Goal: Book appointment/travel/reservation

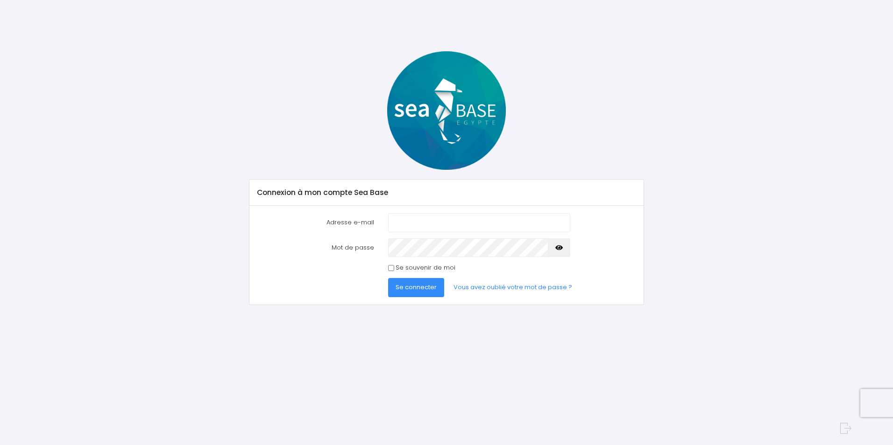
type input "[EMAIL_ADDRESS][DOMAIN_NAME]"
click at [419, 287] on span "Se connecter" at bounding box center [415, 287] width 41 height 9
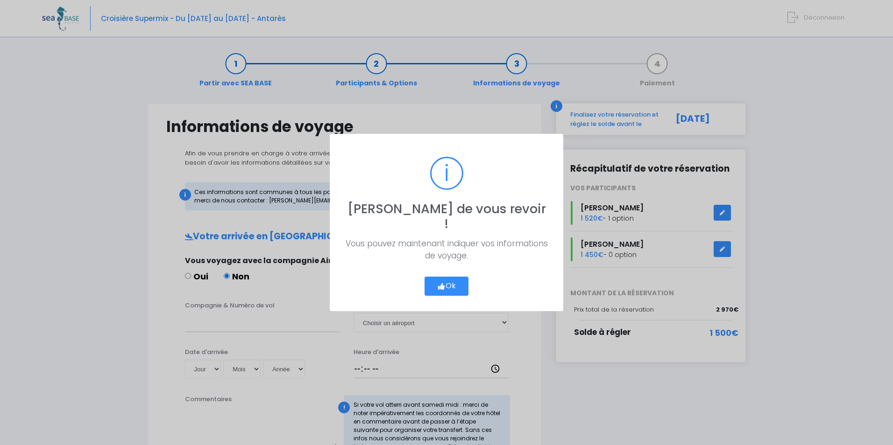
click at [450, 281] on button "Ok" at bounding box center [446, 287] width 44 height 20
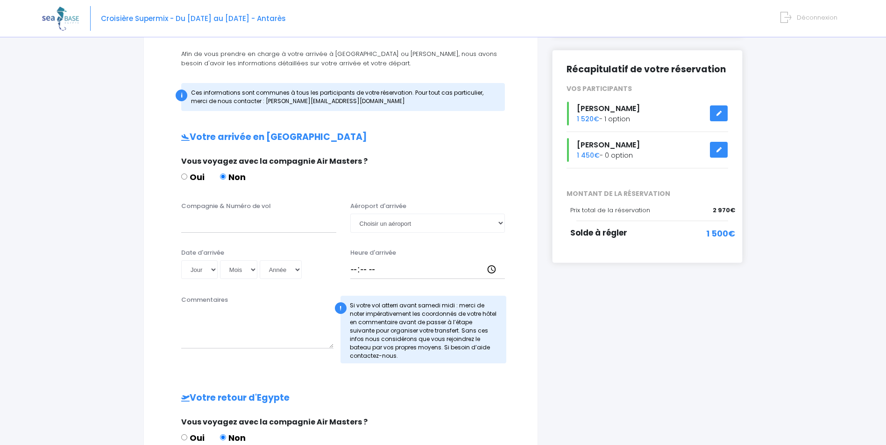
scroll to position [93, 0]
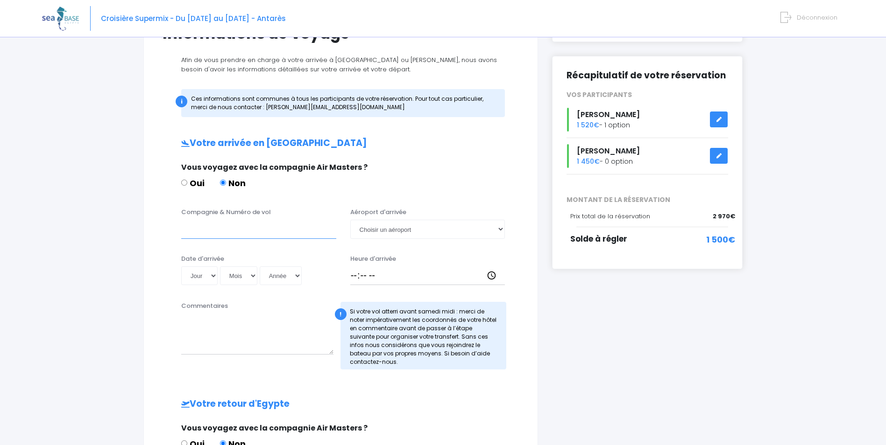
click at [240, 231] on input "Compagnie & Numéro de vol" at bounding box center [258, 229] width 155 height 19
click at [223, 233] on input "Compagnie & Numéro de vol" at bounding box center [258, 229] width 155 height 19
paste input "Turkish Airlines"
type input "Turkish Airlines"
click at [419, 230] on select "Choisir un aéroport Hurghada Marsa Alam" at bounding box center [427, 229] width 155 height 19
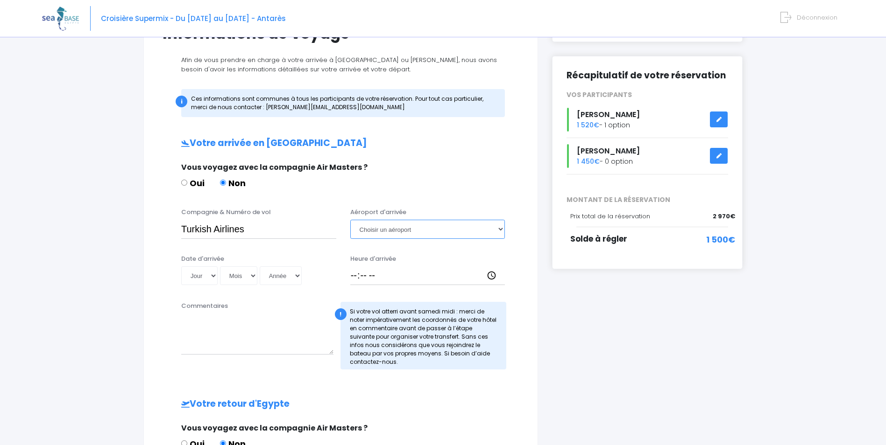
select select "Hurghada"
click at [350, 220] on select "Choisir un aéroport Hurghada Marsa Alam" at bounding box center [427, 229] width 155 height 19
click at [201, 279] on select "Jour 01 02 03 04 05 06 07 08 09 10 11 12 13 14 15 16 17 18 19 20 21 22 23 24 25…" at bounding box center [199, 276] width 36 height 19
select select "21"
click at [181, 267] on select "Jour 01 02 03 04 05 06 07 08 09 10 11 12 13 14 15 16 17 18 19 20 21 22 23 24 25…" at bounding box center [199, 276] width 36 height 19
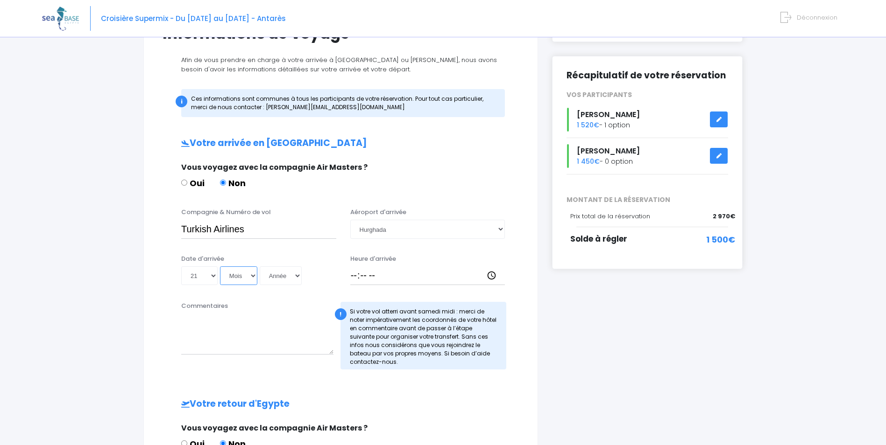
click at [254, 275] on select "Mois 01 02 03 04 05 06 07 08 09 10 11 12" at bounding box center [238, 276] width 37 height 19
select select "11"
click at [220, 267] on select "Mois 01 02 03 04 05 06 07 08 09 10 11 12" at bounding box center [238, 276] width 37 height 19
click at [291, 277] on select "Année 2045 2044 2043 2042 2041 2040 2039 2038 2037 2036 2035 2034 2033 2032 203…" at bounding box center [281, 276] width 42 height 19
select select "2025"
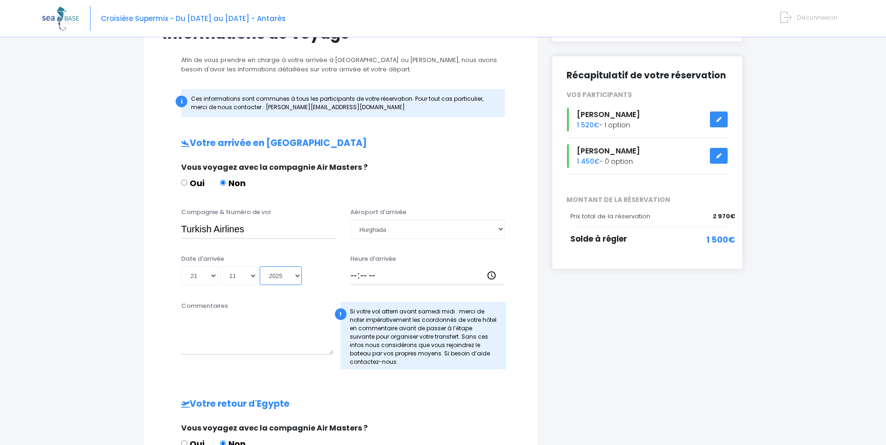
click at [260, 267] on select "Année 2045 2044 2043 2042 2041 2040 2039 2038 2037 2036 2035 2034 2033 2032 203…" at bounding box center [281, 276] width 42 height 19
type input "2025-11-21"
click at [374, 278] on input "Heure d'arrivée" at bounding box center [427, 276] width 155 height 19
type input "03:45"
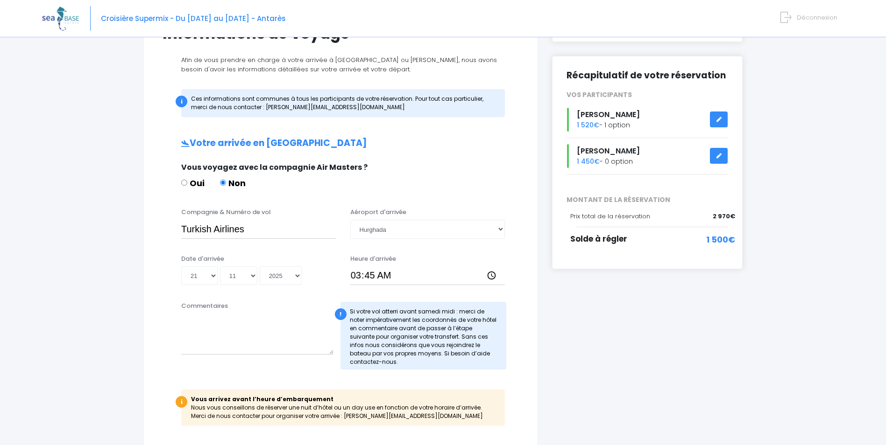
click at [657, 285] on div "i Finalisez votre réservation et réglez le solde avant le 22/09/2025 Récapitula…" at bounding box center [647, 353] width 205 height 686
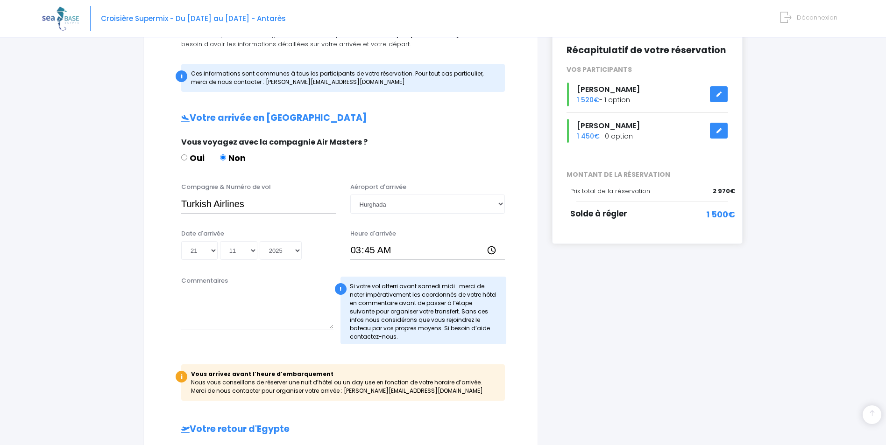
scroll to position [187, 0]
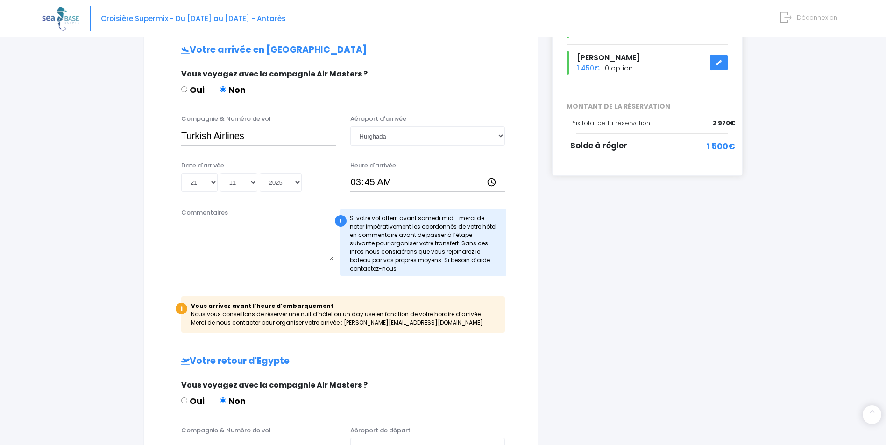
click at [206, 256] on textarea "Commentaires" at bounding box center [257, 240] width 152 height 41
click at [279, 231] on textarea "Nous serons à l'hotel mercure Hurgahda" at bounding box center [257, 240] width 152 height 41
drag, startPoint x: 281, startPoint y: 229, endPoint x: 299, endPoint y: 262, distance: 37.6
click at [299, 261] on textarea "Nous serons à l'hôtel mercure Hurghada" at bounding box center [257, 240] width 152 height 41
click at [307, 227] on textarea "Nous serons à l'hôtel mercure Hurghada" at bounding box center [257, 240] width 152 height 41
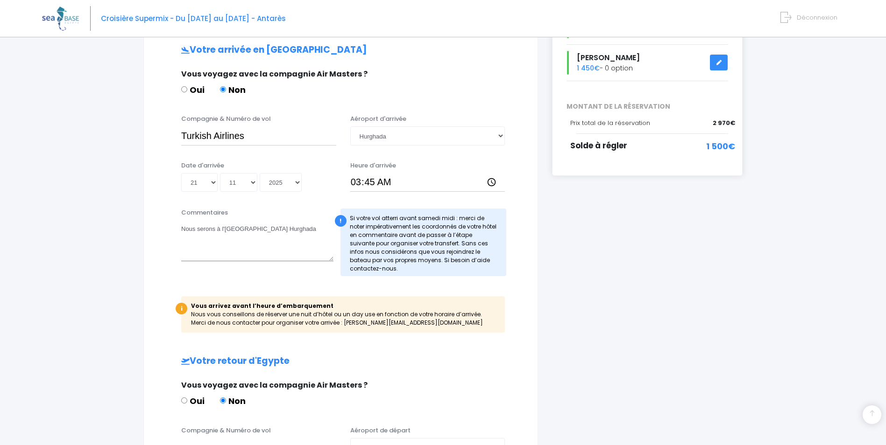
click at [221, 241] on textarea "Nous serons à l'hôtel mercure Hurghada" at bounding box center [257, 240] width 152 height 41
click at [318, 224] on textarea "Nous serons à l'hôtel mercure Hurghada" at bounding box center [257, 240] width 152 height 41
paste textarea "Safaga road km 12, 0 Hurghada, Egypte"
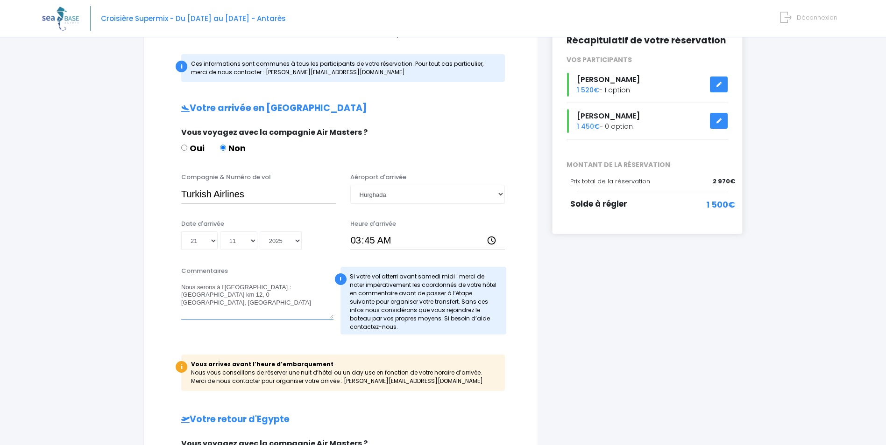
scroll to position [47, 0]
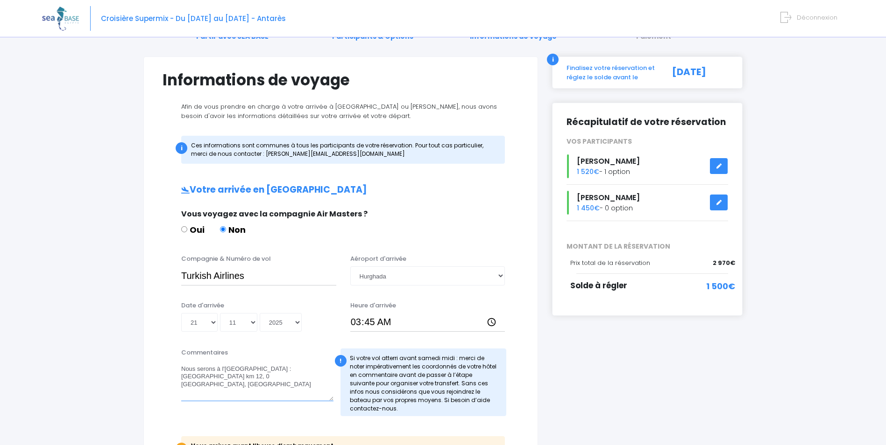
type textarea "Nous serons à l'hôtel Mercure Hurghada : Safaga road km 12, 0 Hurghada, Egypte"
click at [257, 279] on input "Turkish Airlines" at bounding box center [258, 276] width 155 height 19
click at [272, 274] on input "Turkish Airlines" at bounding box center [258, 276] width 155 height 19
type input "Turkish Airlines TK702"
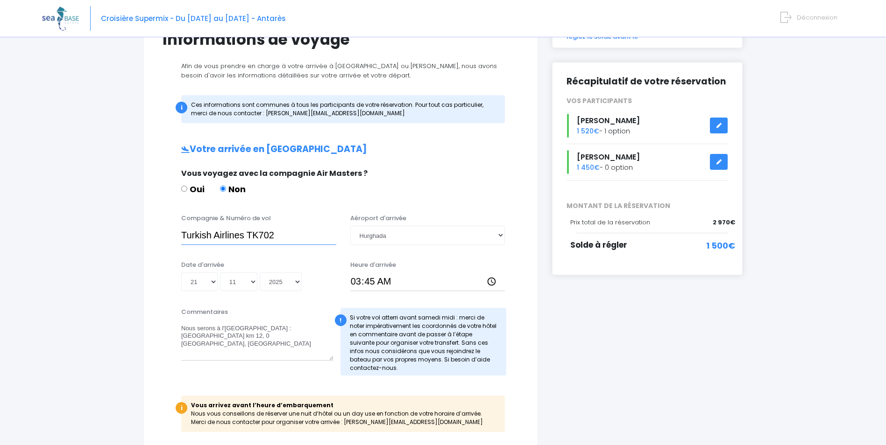
scroll to position [140, 0]
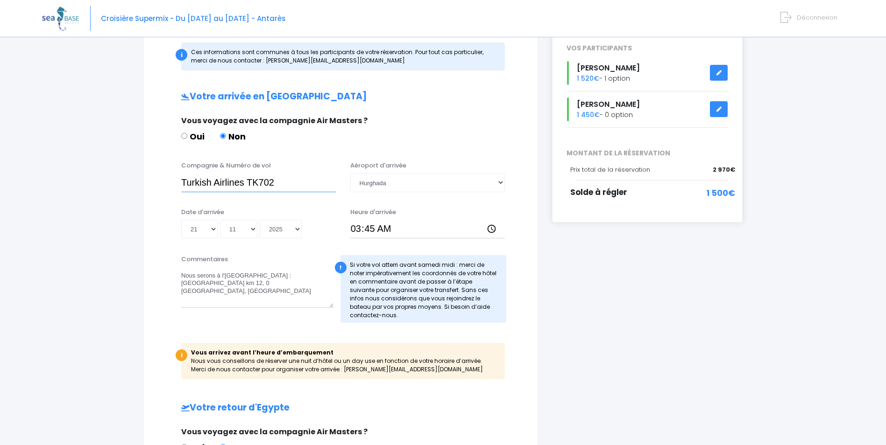
drag, startPoint x: 275, startPoint y: 187, endPoint x: 126, endPoint y: 179, distance: 149.6
click at [117, 178] on div "Partir avec SEA BASE Participants & Options Informations de voyage Paiement Inf…" at bounding box center [443, 316] width 802 height 827
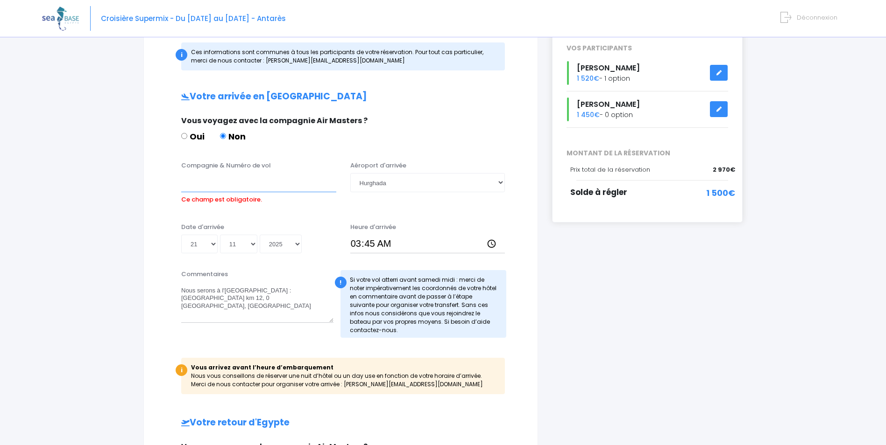
paste input "Turkish Airlines TK702"
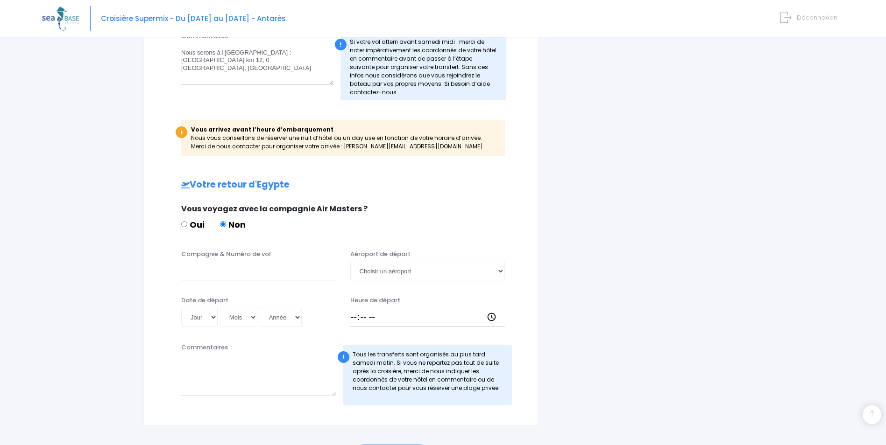
scroll to position [374, 0]
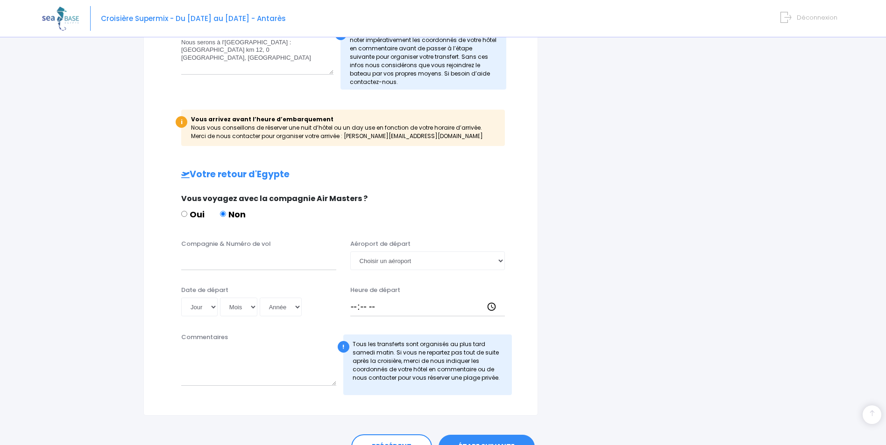
type input "Turkish Airlines TK702"
click at [171, 257] on div "Compagnie & Numéro de vol Aéroport de départ Choisir un aéroport Hurghada Marsa…" at bounding box center [340, 258] width 370 height 37
click at [195, 263] on input "Compagnie & Numéro de vol" at bounding box center [258, 261] width 155 height 19
paste input "Turkish Airlines TK702"
type input "Turkish Airlines TK703"
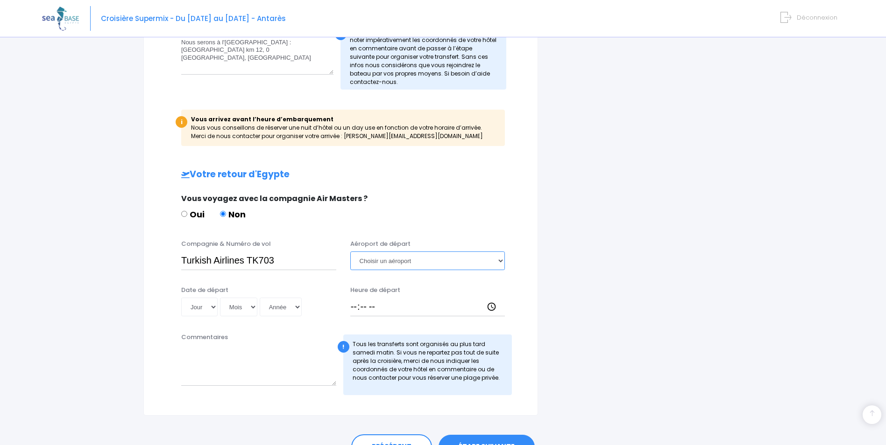
click at [373, 266] on select "Choisir un aéroport Hurghada Marsa Alam" at bounding box center [427, 261] width 155 height 19
select select "Hurghada"
click at [350, 252] on select "Choisir un aéroport Hurghada Marsa Alam" at bounding box center [427, 261] width 155 height 19
click at [214, 310] on select "Jour 01 02 03 04 05 06 07 08 09 10 11 12 13 14 15 16 17 18 19 20 21 22 23 24 25…" at bounding box center [199, 307] width 36 height 19
select select "30"
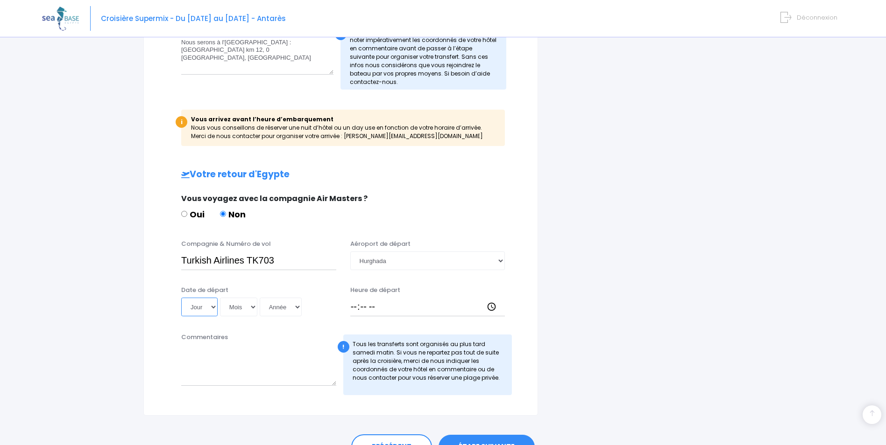
click at [181, 298] on select "Jour 01 02 03 04 05 06 07 08 09 10 11 12 13 14 15 16 17 18 19 20 21 22 23 24 25…" at bounding box center [199, 307] width 36 height 19
click at [242, 309] on select "Mois 01 02 03 04 05 06 07 08 09 10 11 12" at bounding box center [238, 307] width 37 height 19
select select "11"
click at [220, 298] on select "Mois 01 02 03 04 05 06 07 08 09 10 11 12" at bounding box center [238, 307] width 37 height 19
click at [290, 315] on select "Année 2045 2044 2043 2042 2041 2040 2039 2038 2037 2036 2035 2034 2033 2032 203…" at bounding box center [281, 307] width 42 height 19
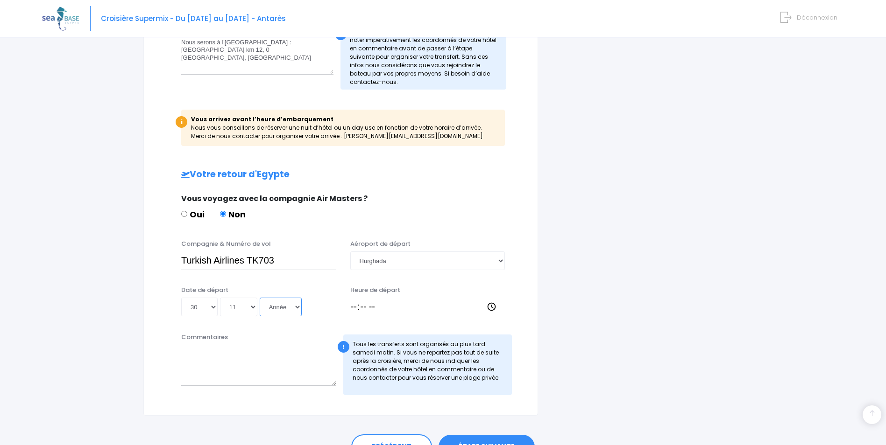
select select "2025"
click at [260, 298] on select "Année 2045 2044 2043 2042 2041 2040 2039 2038 2037 2036 2035 2034 2033 2032 203…" at bounding box center [281, 307] width 42 height 19
type input "2025-11-30"
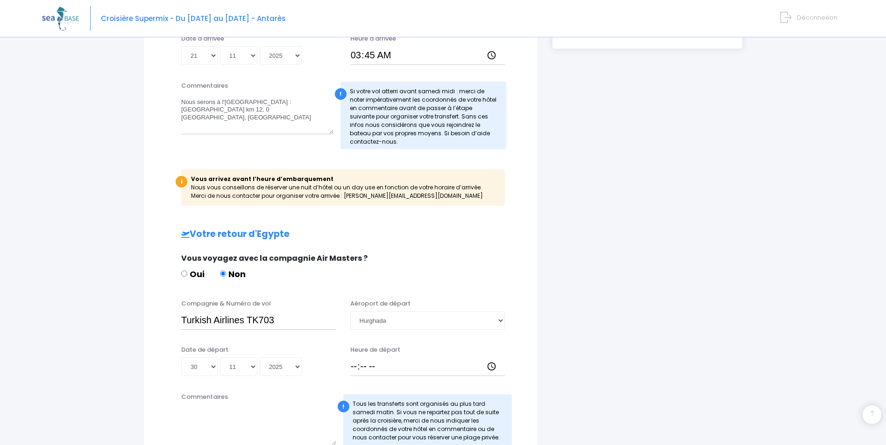
scroll to position [280, 0]
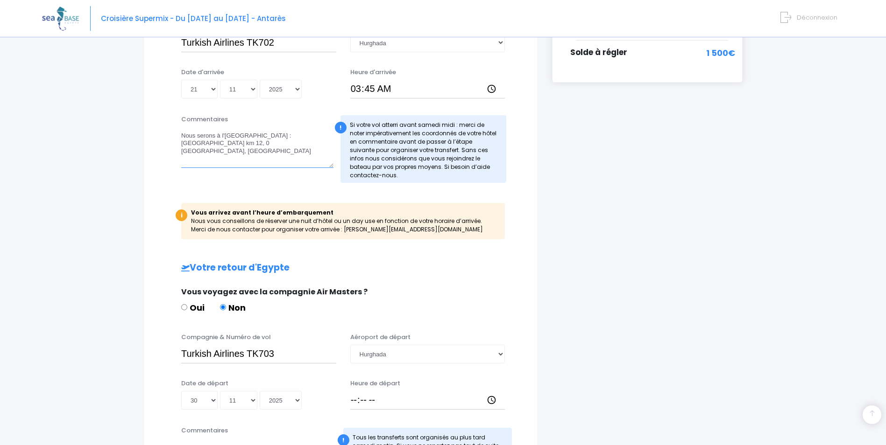
drag, startPoint x: 182, startPoint y: 132, endPoint x: 290, endPoint y: 157, distance: 111.1
click at [290, 157] on textarea "Nous serons à l'hôtel Mercure Hurghada : Safaga road km 12, 0 Hurghada, Egypte" at bounding box center [257, 147] width 152 height 41
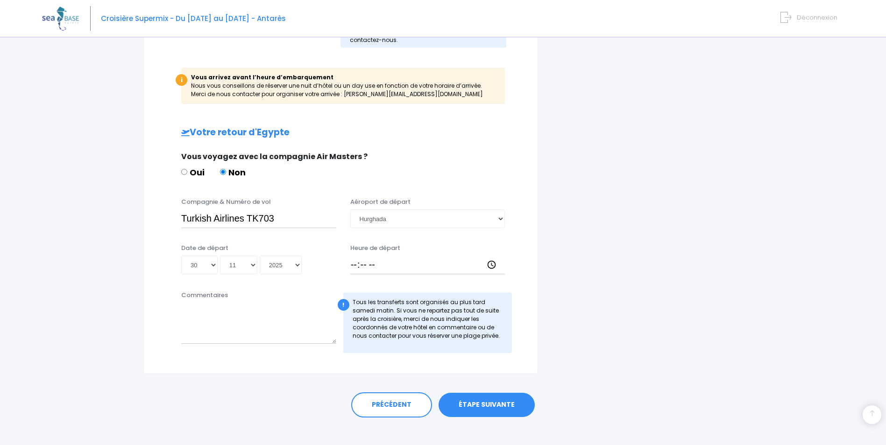
scroll to position [425, 0]
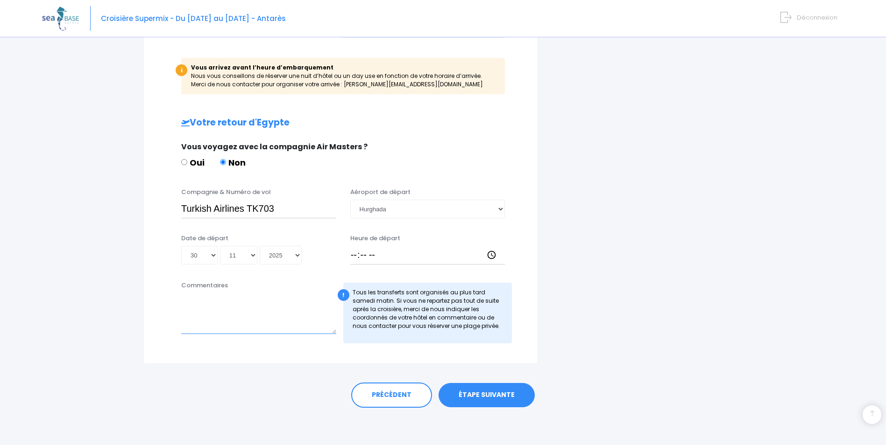
click at [191, 306] on textarea "Commentaires" at bounding box center [258, 313] width 155 height 41
paste textarea "Nous serons à l'hôtel Mercure Hurghada : Safaga road km 12, 0 Hurghada, Egypte"
type textarea "Nous serons à l'hôtel Mercure Hurghada : Safaga road km 12, 0 Hurghada, Egypte"
click at [365, 249] on input "Heure de départ" at bounding box center [427, 255] width 155 height 19
drag, startPoint x: 354, startPoint y: 256, endPoint x: 349, endPoint y: 261, distance: 6.9
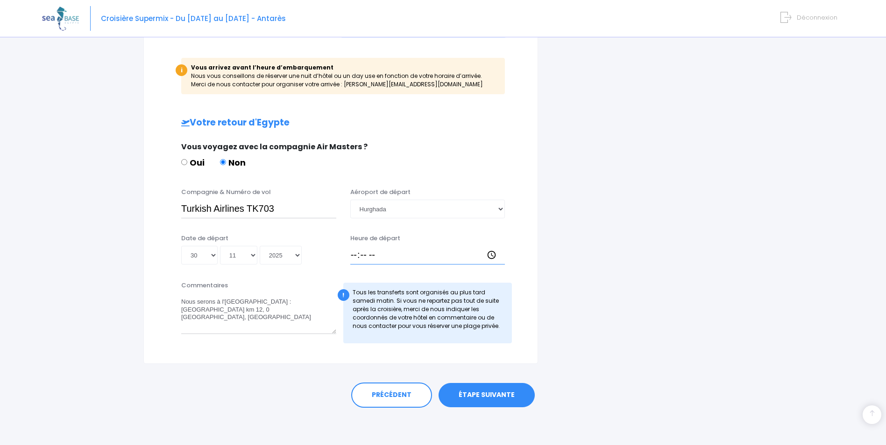
click at [354, 257] on input "Heure de départ" at bounding box center [427, 255] width 155 height 19
type input "05:00"
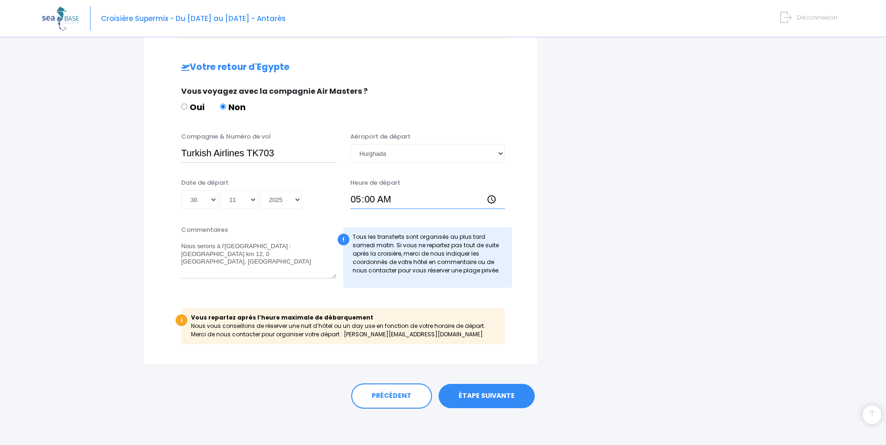
scroll to position [482, 0]
click at [468, 390] on link "ÉTAPE SUIVANTE" at bounding box center [486, 395] width 96 height 24
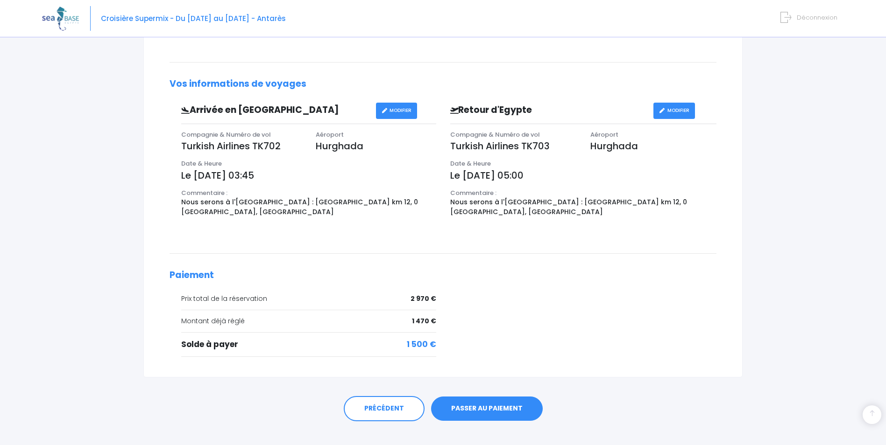
scroll to position [272, 0]
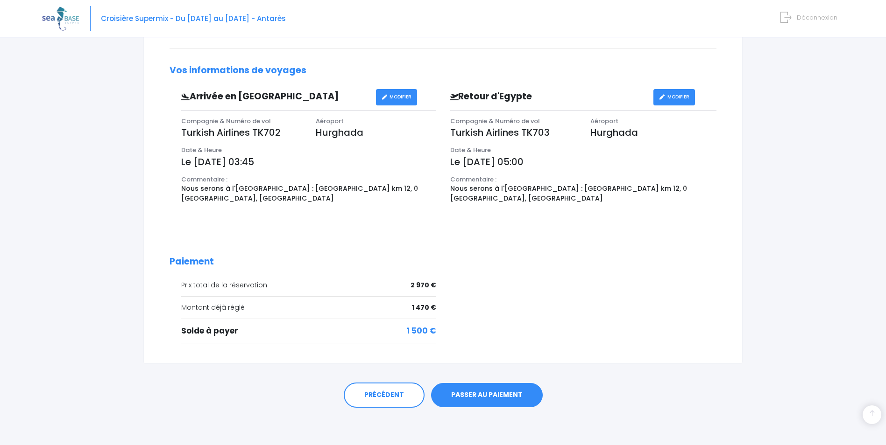
click at [497, 392] on link "PASSER AU PAIEMENT" at bounding box center [487, 395] width 112 height 24
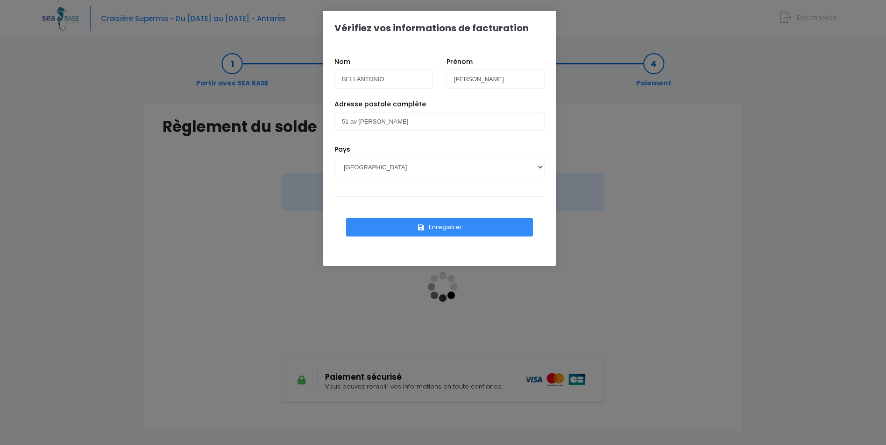
click at [449, 226] on button "Enregistrer" at bounding box center [439, 227] width 187 height 19
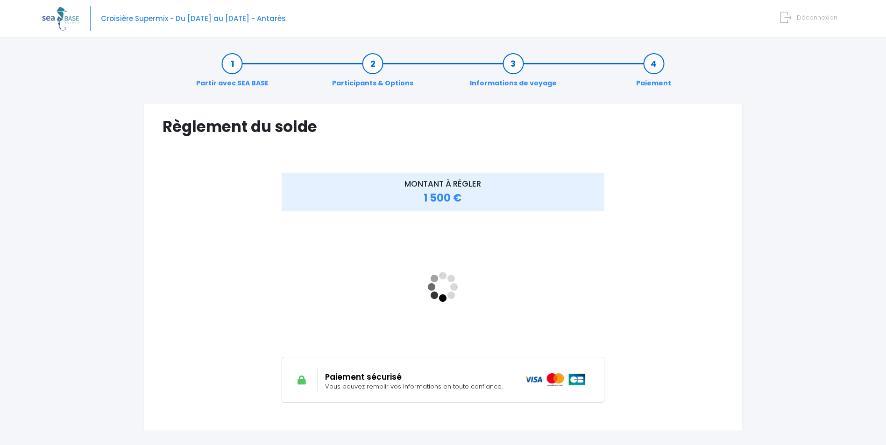
click at [737, 308] on div "Règlement du solde Vérifiez vos informations de facturation Nom BELLANTONIO [GE…" at bounding box center [442, 267] width 599 height 328
click at [666, 365] on div "MONTANT À RÉGLER 1 500 €" at bounding box center [442, 294] width 561 height 243
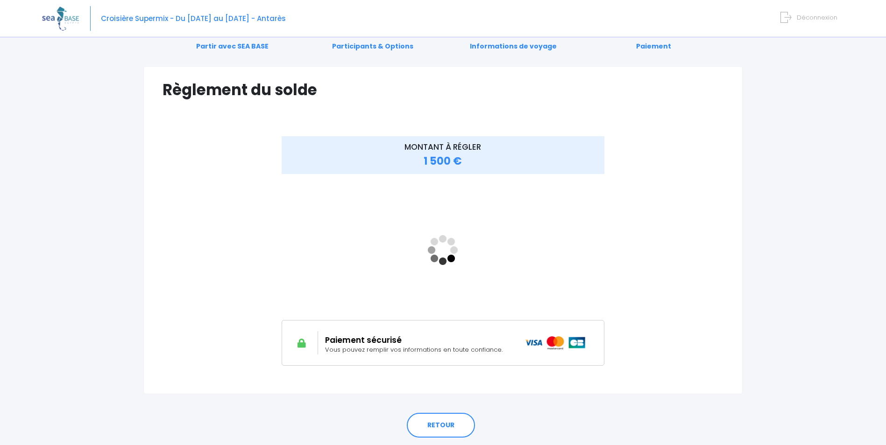
scroll to position [20, 0]
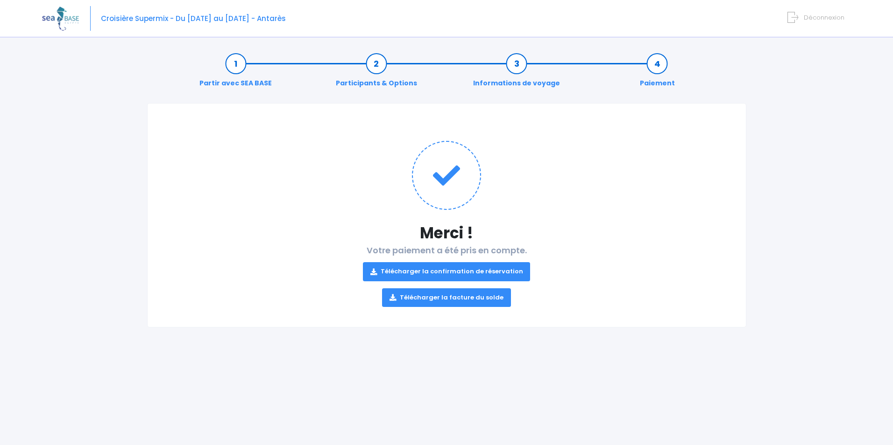
click at [469, 268] on link "Télécharger la confirmation de réservation" at bounding box center [447, 271] width 168 height 19
click at [441, 300] on link "Télécharger la facture du solde" at bounding box center [446, 298] width 129 height 19
